Goal: Consume media (video, audio)

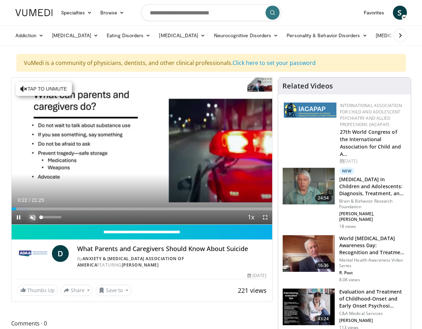
click at [32, 216] on span "Video Player" at bounding box center [33, 217] width 14 height 14
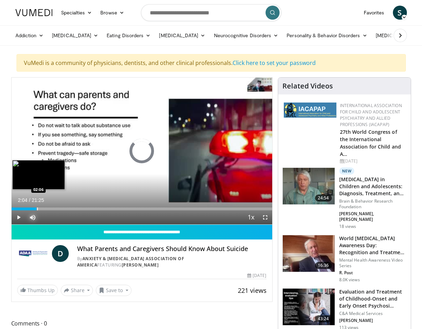
click at [37, 208] on div "Progress Bar" at bounding box center [37, 209] width 1 height 3
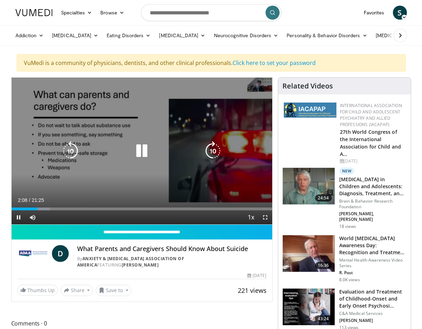
click at [145, 149] on icon "Video Player" at bounding box center [142, 151] width 20 height 20
click at [142, 151] on icon "Video Player" at bounding box center [142, 151] width 20 height 20
click at [68, 152] on icon "Video Player" at bounding box center [71, 151] width 20 height 20
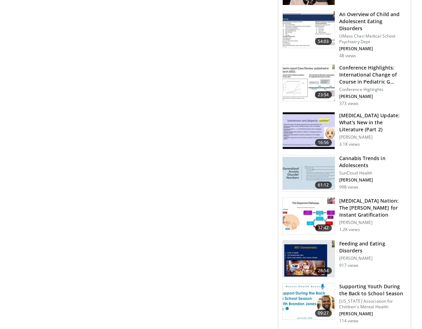
scroll to position [503, 0]
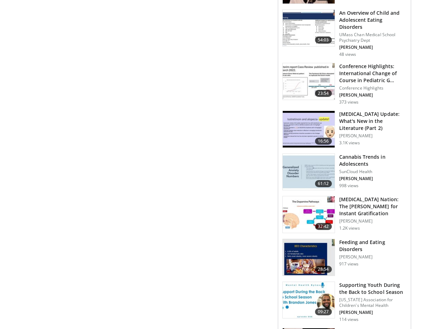
click at [307, 159] on img at bounding box center [309, 172] width 52 height 37
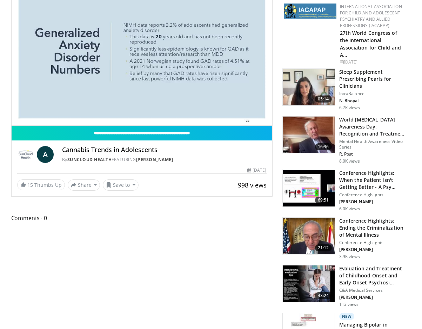
scroll to position [98, 0]
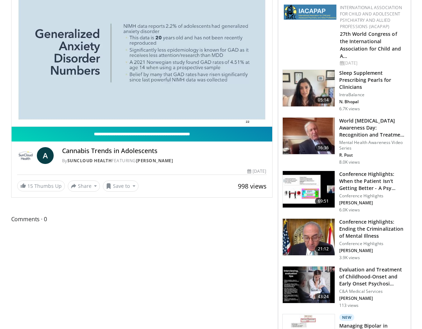
click at [224, 130] on input "**********" at bounding box center [142, 134] width 261 height 15
